Goal: Transaction & Acquisition: Download file/media

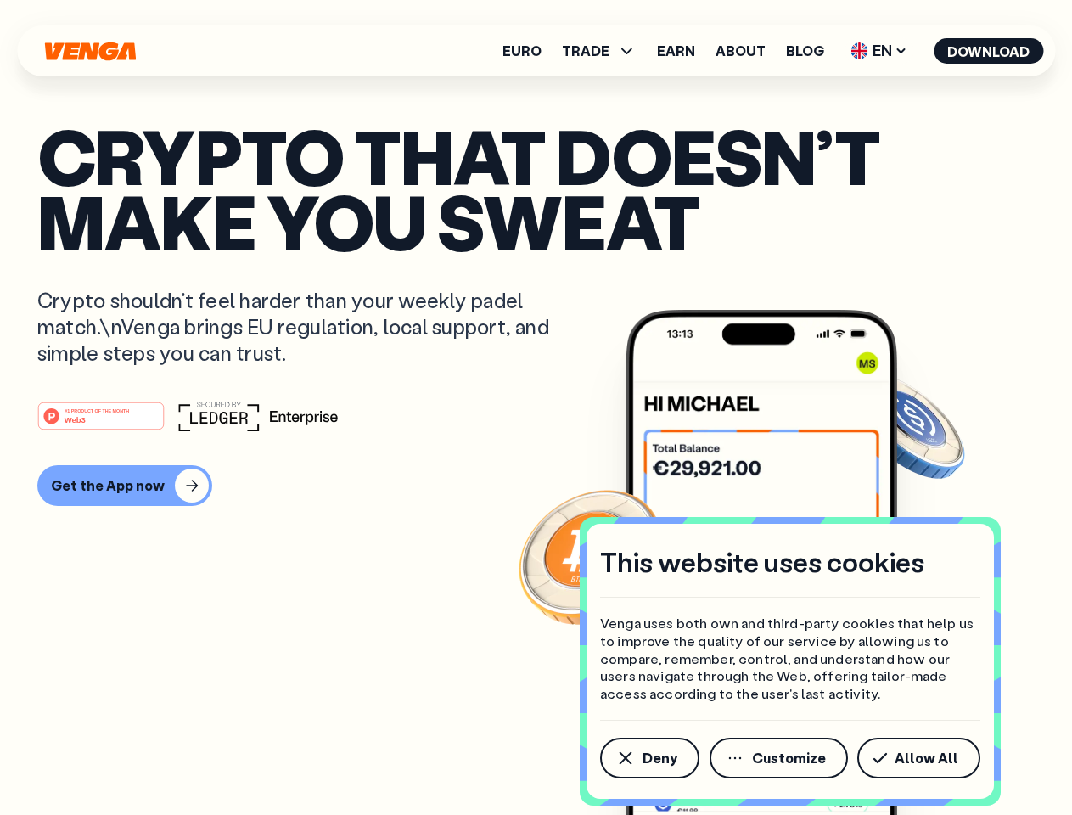
click at [536, 408] on div "#1 PRODUCT OF THE MONTH Web3" at bounding box center [536, 416] width 998 height 31
click at [649, 758] on span "Deny" at bounding box center [660, 758] width 35 height 14
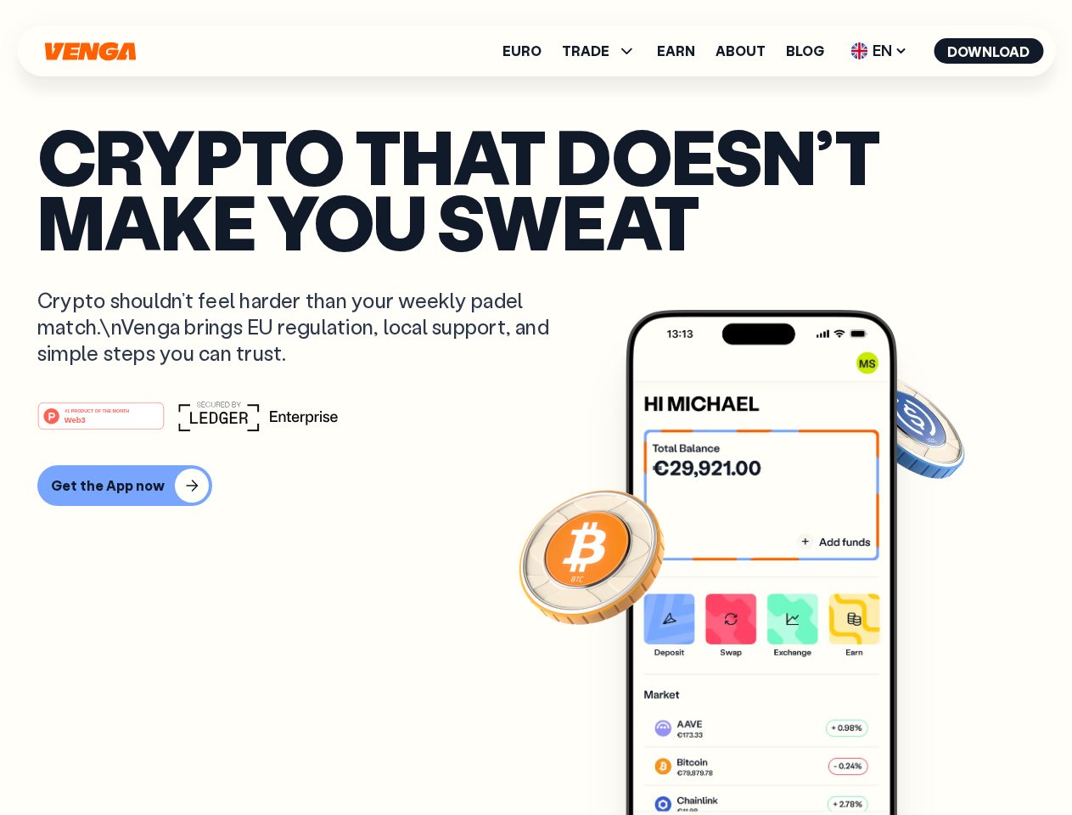
click at [780, 758] on img at bounding box center [762, 594] width 272 height 569
click at [922, 758] on article "Crypto that doesn’t make you sweat Crypto shouldn’t feel harder than your weekl…" at bounding box center [536, 441] width 998 height 637
click at [605, 51] on span "TRADE" at bounding box center [586, 51] width 48 height 14
click at [880, 51] on span "EN" at bounding box center [879, 50] width 69 height 27
click at [989, 51] on button "Download" at bounding box center [989, 50] width 110 height 25
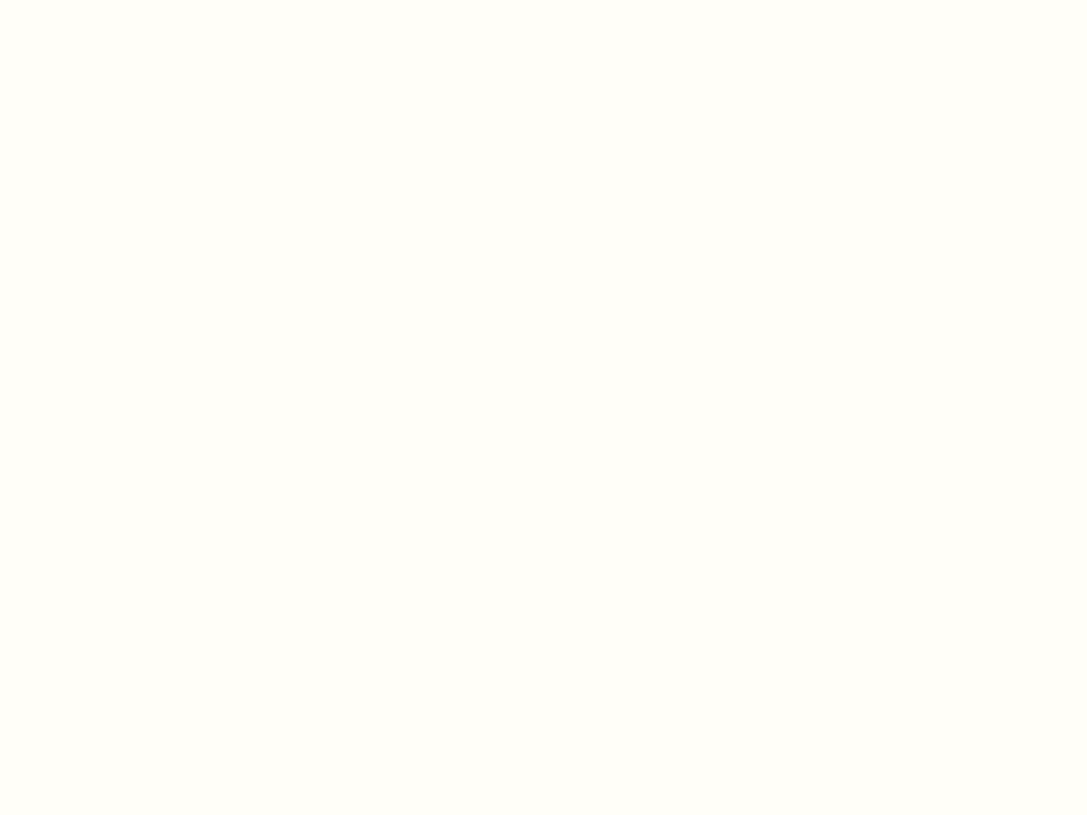
click at [122, 0] on html "This website uses cookies Venga uses both own and third-party cookies that help…" at bounding box center [543, 0] width 1087 height 0
click at [104, 0] on html "This website uses cookies Venga uses both own and third-party cookies that help…" at bounding box center [543, 0] width 1087 height 0
